Goal: Consume media (video, audio): Consume media (video, audio)

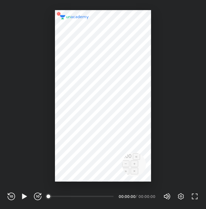
scroll to position [209, 206]
click at [180, 196] on icon "button" at bounding box center [182, 196] width 8 height 8
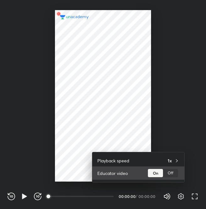
click at [172, 175] on div "Off" at bounding box center [170, 173] width 15 height 8
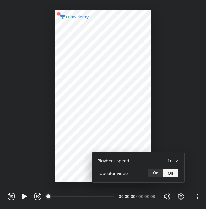
click at [193, 152] on div at bounding box center [103, 104] width 206 height 209
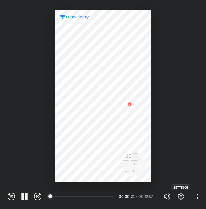
click at [179, 194] on icon "button" at bounding box center [182, 196] width 8 height 8
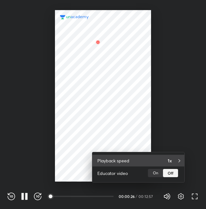
click at [174, 158] on div "1x" at bounding box center [174, 160] width 12 height 7
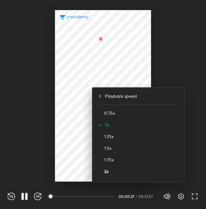
click at [110, 173] on h4 "2x" at bounding box center [142, 171] width 75 height 7
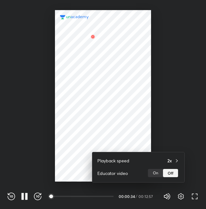
click at [204, 145] on div at bounding box center [103, 104] width 206 height 209
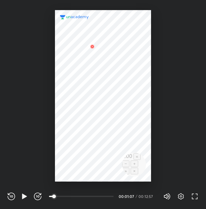
click at [168, 158] on div at bounding box center [103, 90] width 206 height 181
click at [182, 195] on icon "button" at bounding box center [182, 196] width 8 height 8
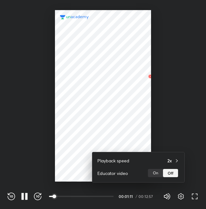
click at [188, 140] on div at bounding box center [103, 104] width 206 height 209
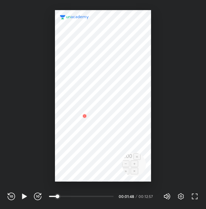
click at [184, 122] on div at bounding box center [103, 90] width 206 height 181
click at [27, 196] on icon "button" at bounding box center [25, 196] width 8 height 8
